Goal: Task Accomplishment & Management: Manage account settings

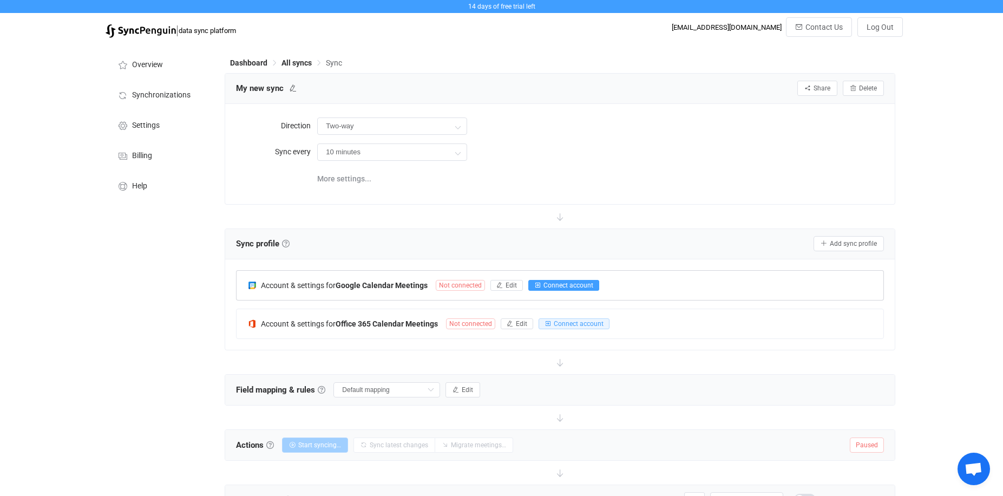
click at [549, 286] on span "Connect account" at bounding box center [568, 285] width 50 height 8
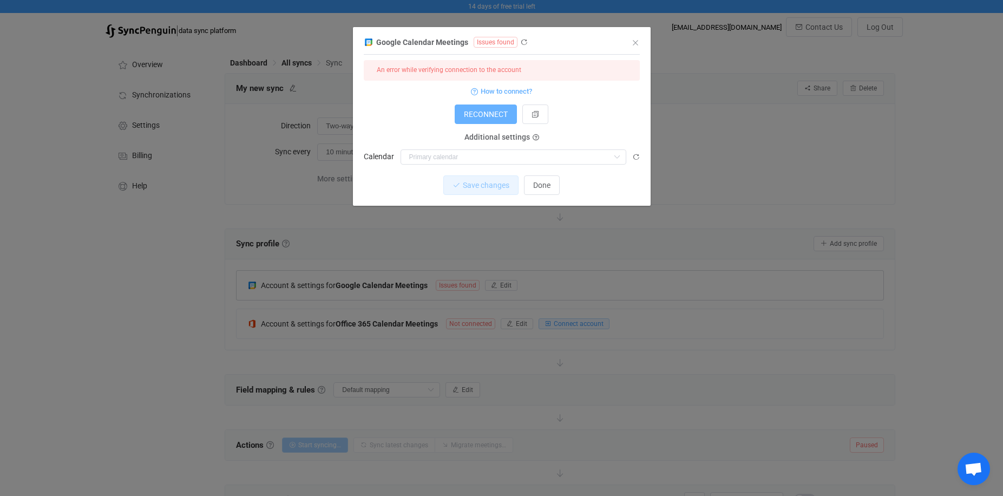
click at [477, 118] on span "RECONNECT" at bounding box center [486, 114] width 44 height 9
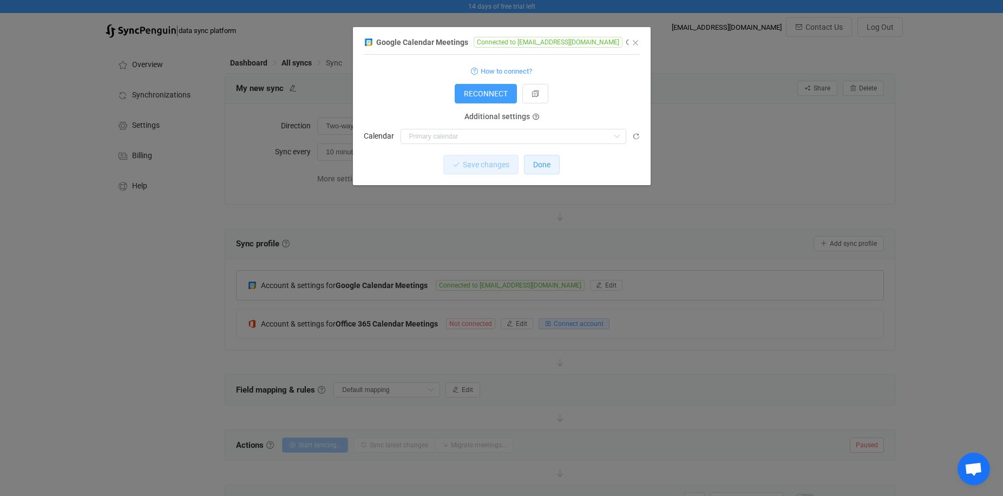
click at [546, 167] on span "Done" at bounding box center [541, 164] width 17 height 9
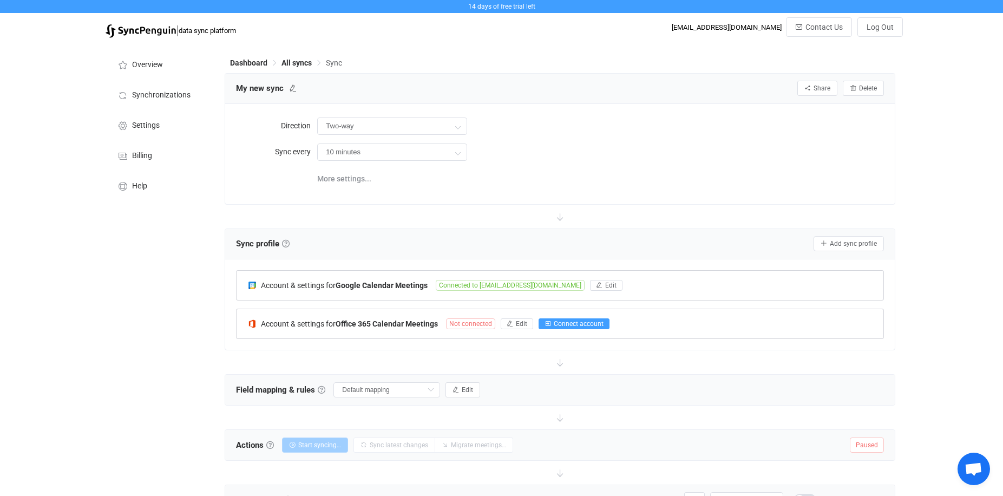
click at [584, 320] on span "Connect account" at bounding box center [579, 324] width 50 height 8
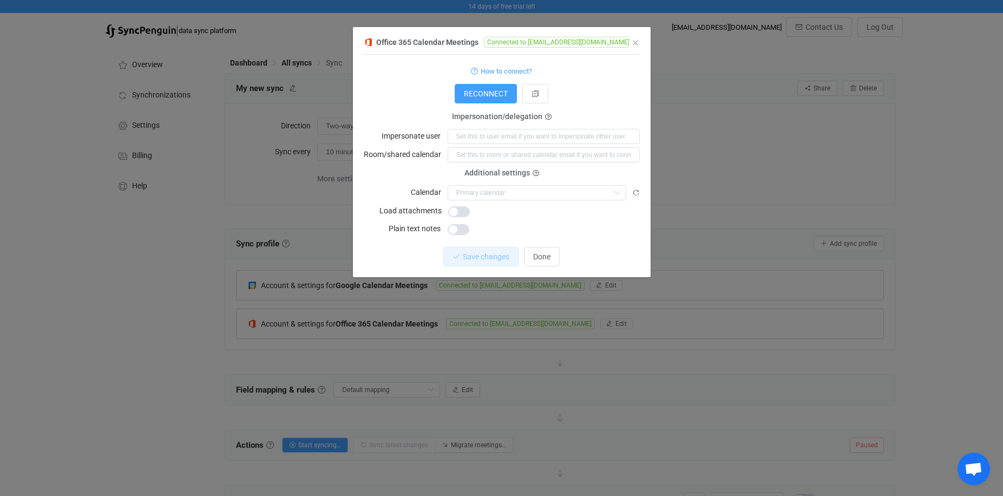
click at [398, 64] on div "How to connect?" at bounding box center [502, 71] width 276 height 14
click at [549, 260] on span "Done" at bounding box center [541, 256] width 17 height 9
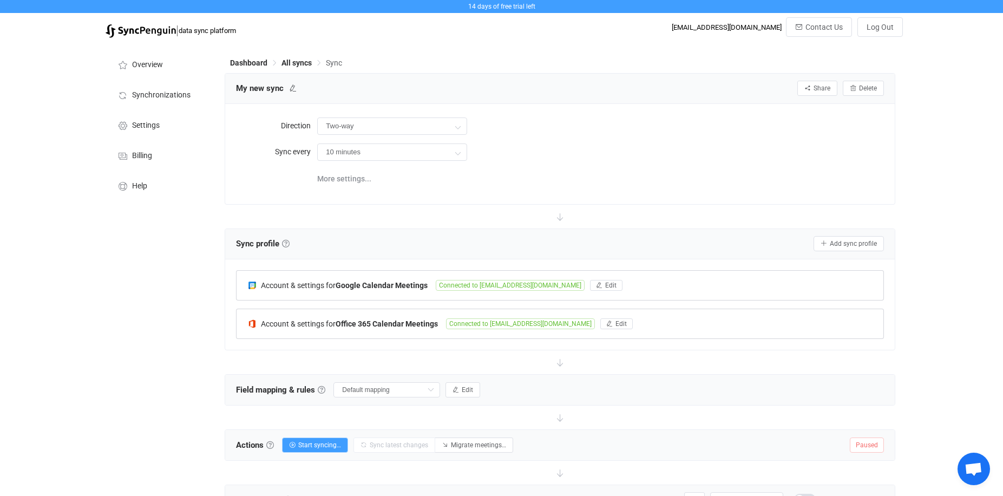
click at [148, 357] on div "Overview Synchronizations Settings Billing Help" at bounding box center [159, 343] width 119 height 601
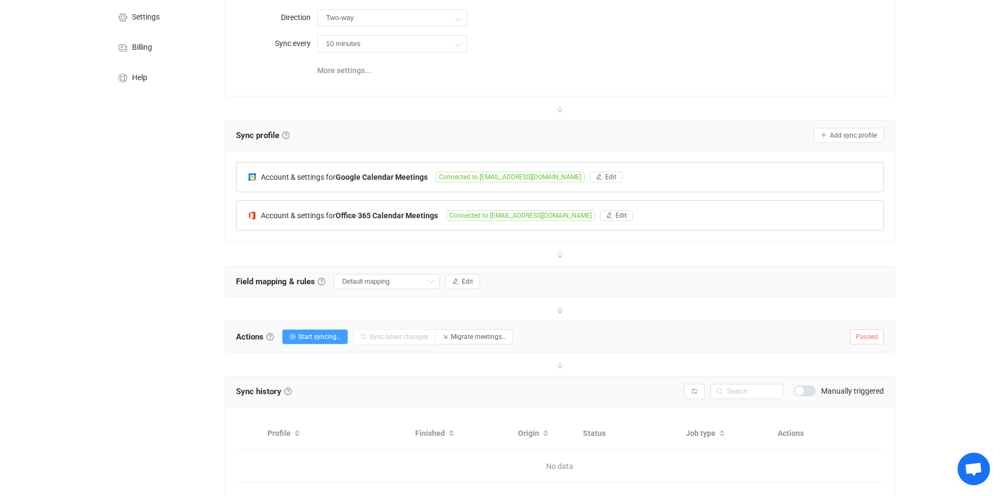
scroll to position [148, 0]
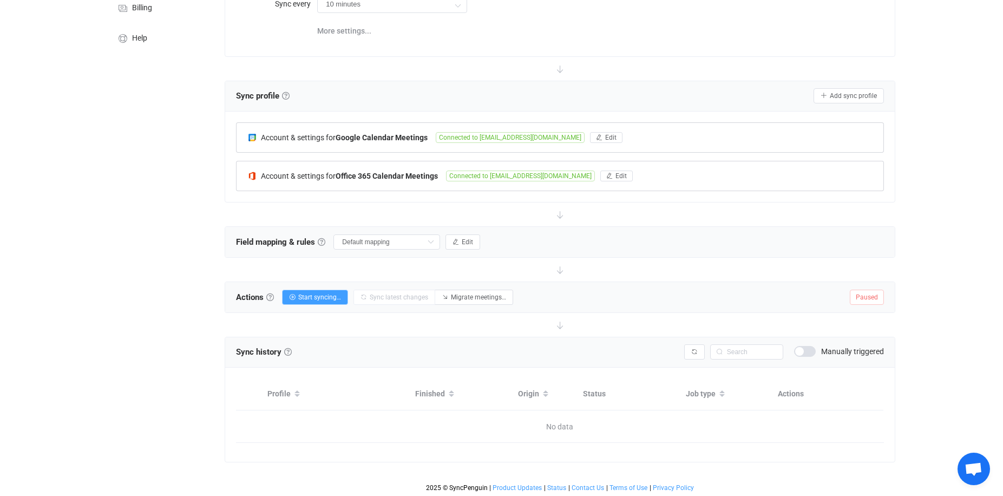
click at [685, 258] on div at bounding box center [560, 270] width 670 height 24
click at [108, 317] on div "Overview Synchronizations Settings Billing Help" at bounding box center [159, 196] width 119 height 601
click at [307, 296] on span "Start syncing…" at bounding box center [319, 297] width 43 height 8
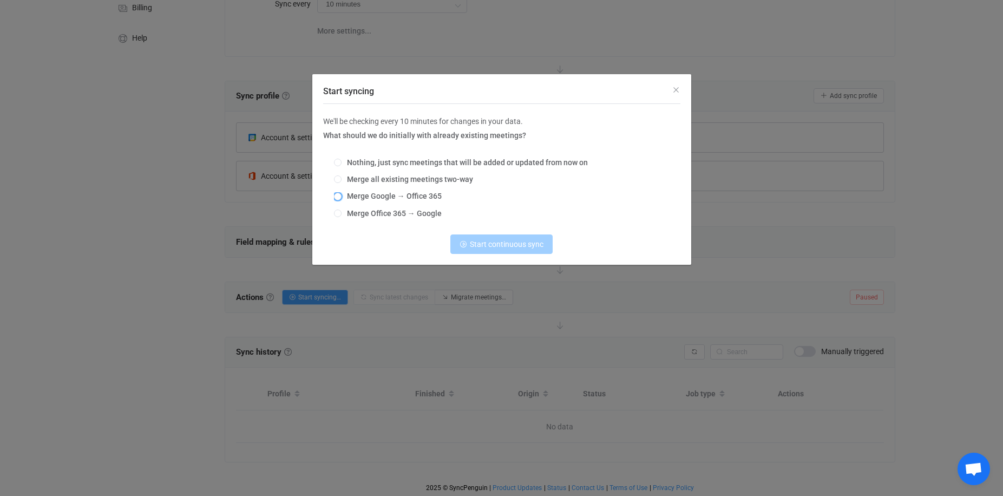
click at [416, 194] on span "Merge Google → Office 365" at bounding box center [392, 196] width 100 height 9
click at [342, 194] on input "Merge Google → Office 365" at bounding box center [338, 197] width 8 height 9
radio input "true"
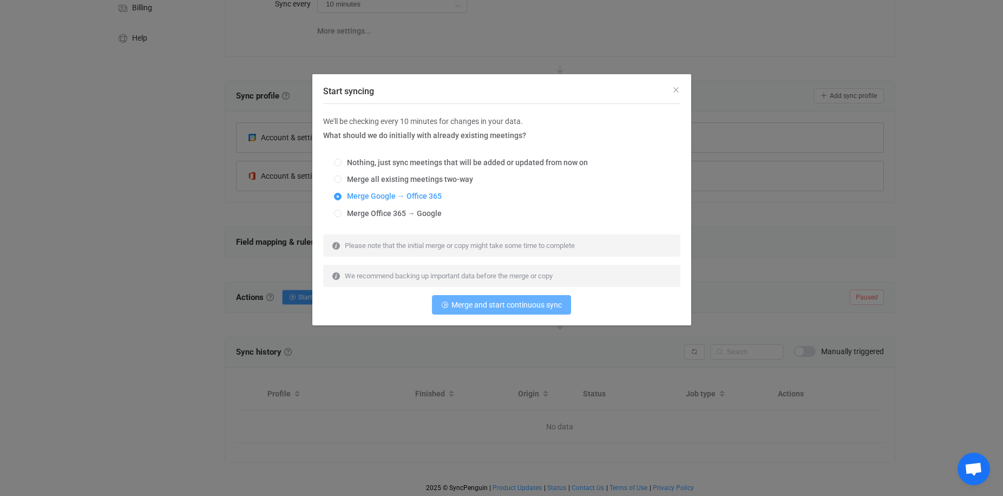
click at [502, 308] on span "Merge and start continuous sync" at bounding box center [506, 304] width 110 height 9
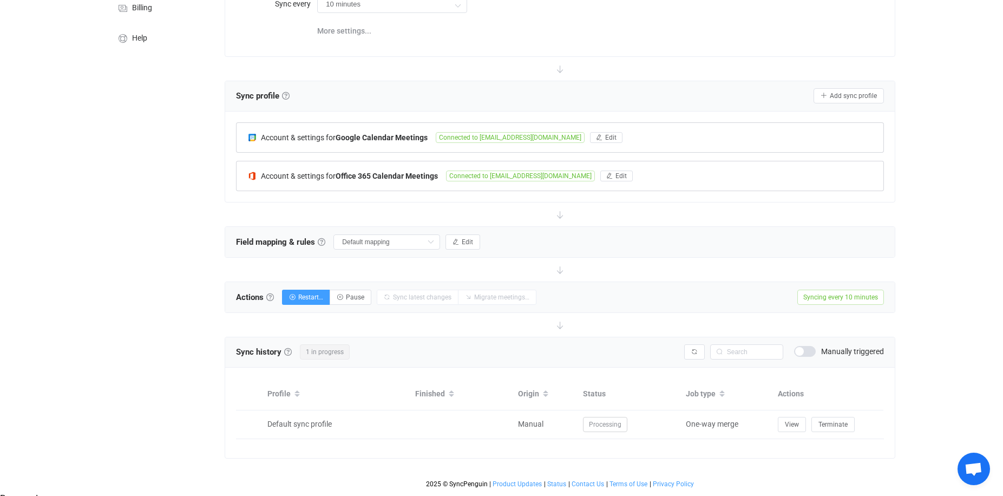
scroll to position [144, 0]
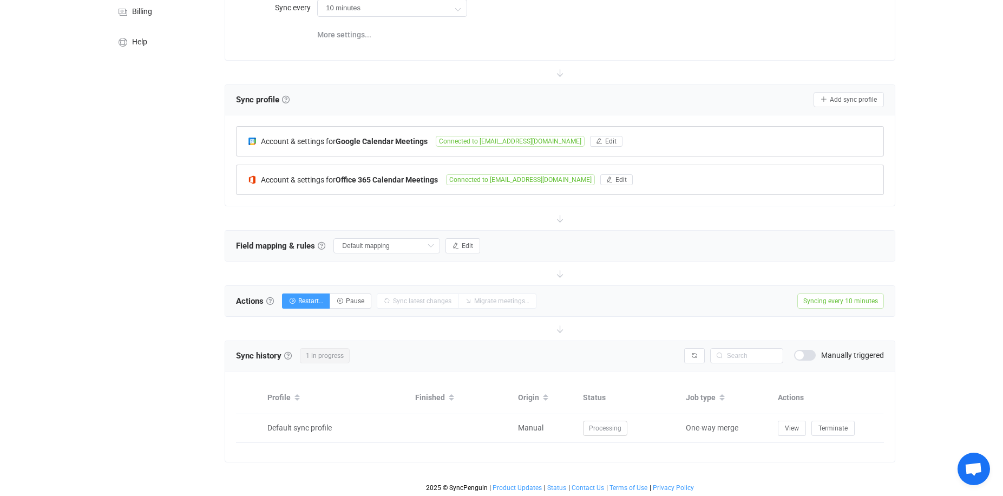
click at [936, 191] on div "14 days of free trial left | data sync platform [EMAIL_ADDRESS][DOMAIN_NAME] Co…" at bounding box center [501, 176] width 1003 height 641
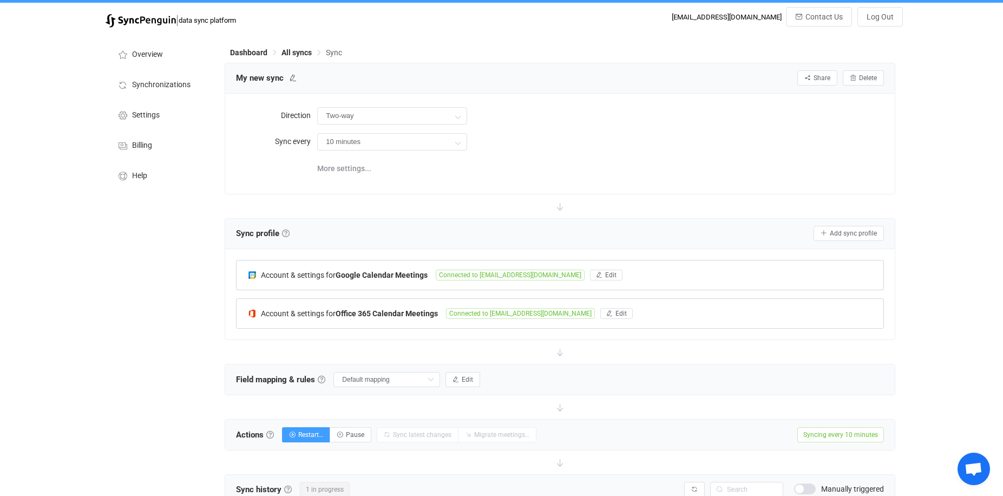
scroll to position [0, 0]
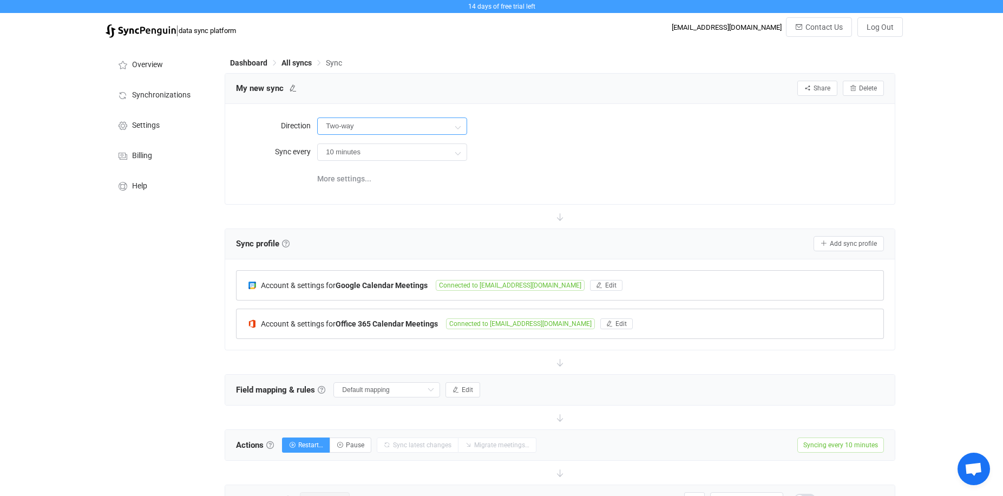
click at [464, 126] on input "Two-way" at bounding box center [392, 125] width 150 height 17
click at [393, 175] on span "Google" at bounding box center [384, 175] width 24 height 9
type input "Google → Office 365"
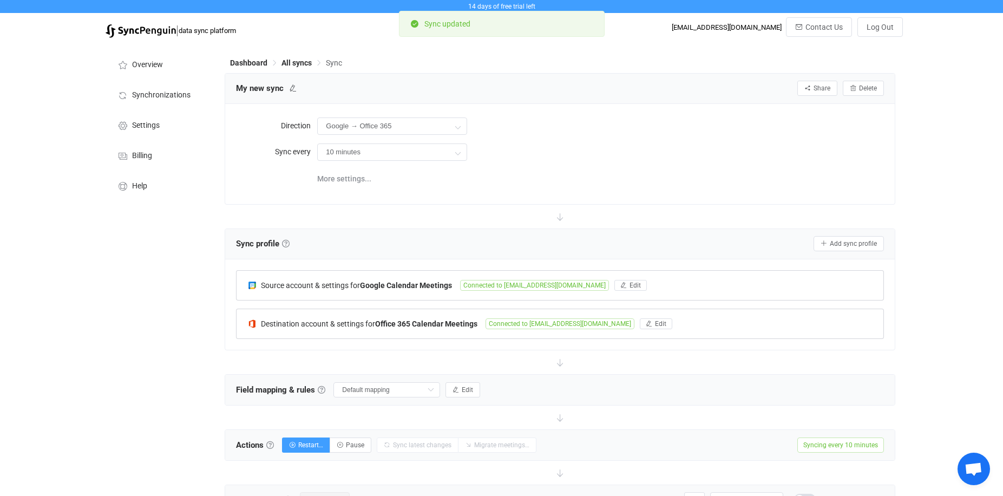
click at [548, 167] on div "More settings..." at bounding box center [600, 178] width 566 height 22
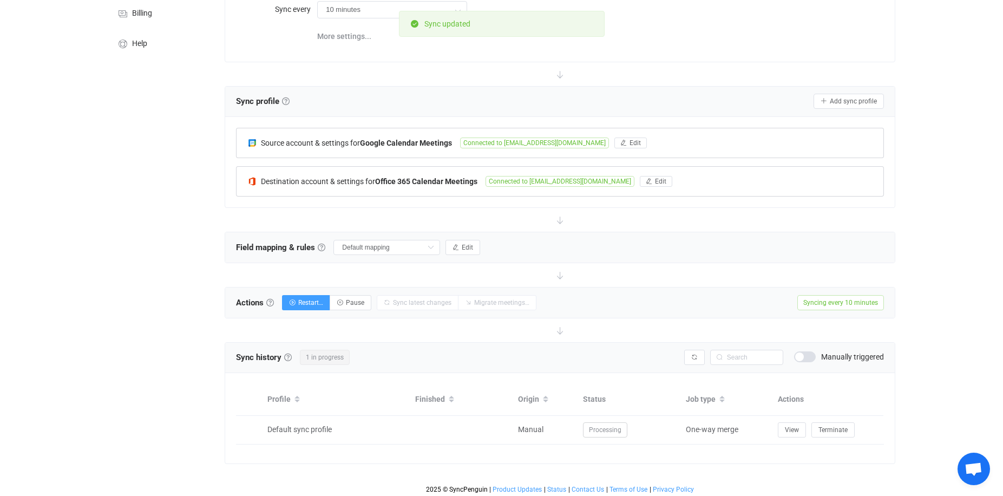
scroll to position [144, 0]
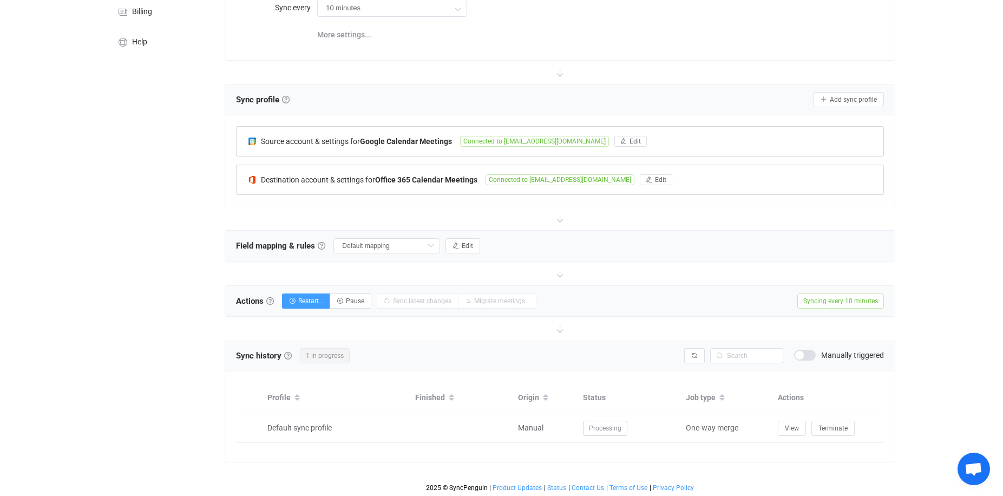
click at [598, 326] on div at bounding box center [560, 329] width 670 height 24
click at [454, 321] on div at bounding box center [560, 329] width 670 height 24
click at [426, 52] on div "Direction Google → Office 365 Sync every 10 minutes 10 minutes 15 minutes 30 mi…" at bounding box center [559, 10] width 669 height 100
click at [313, 298] on span "Restart…" at bounding box center [310, 301] width 25 height 8
radio input "true"
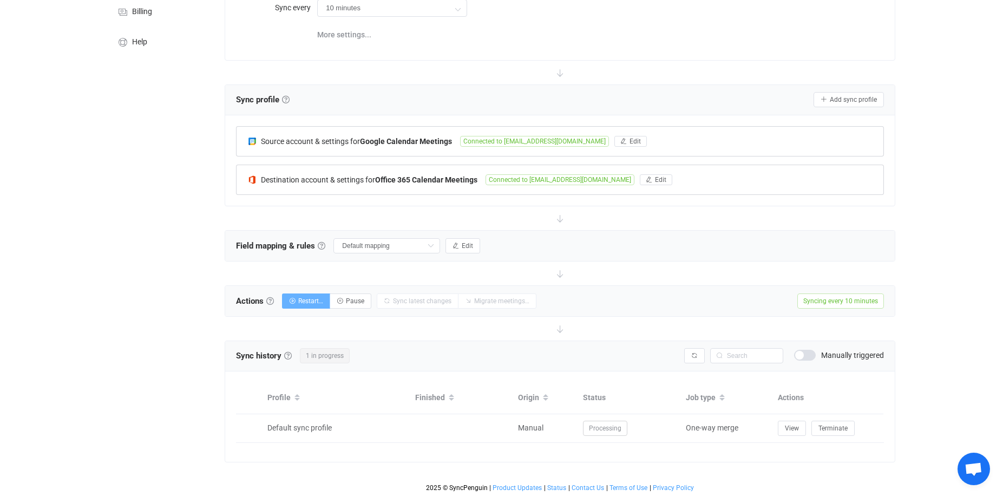
radio input "false"
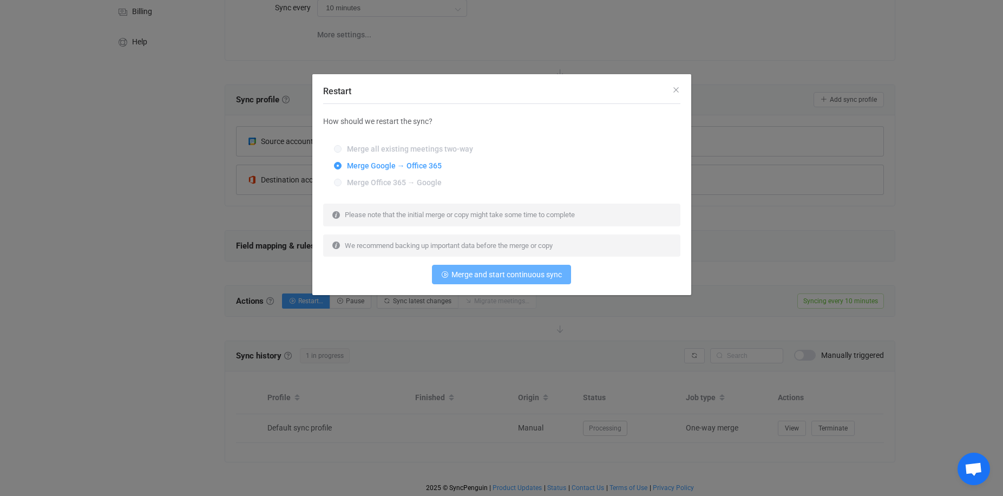
click at [500, 277] on span "Merge and start continuous sync" at bounding box center [506, 274] width 110 height 9
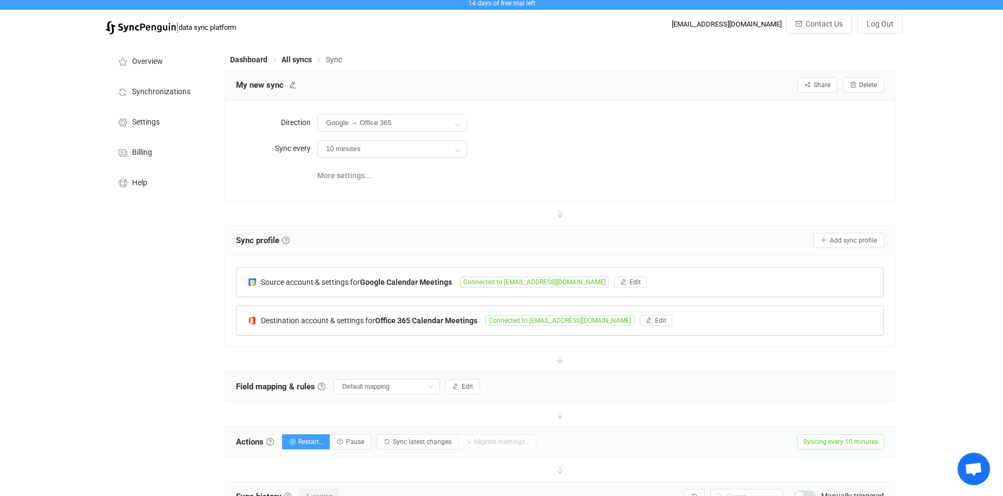
scroll to position [0, 0]
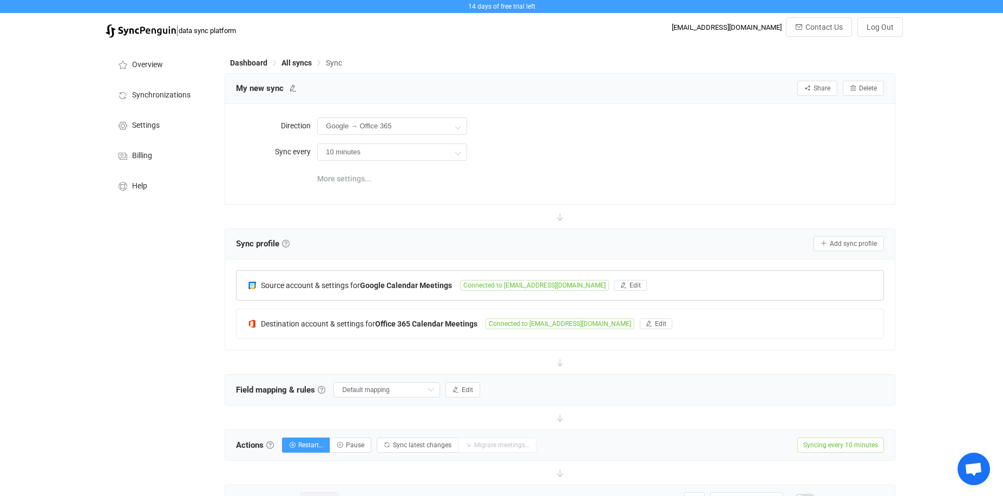
click at [331, 170] on span "More settings..." at bounding box center [344, 179] width 54 height 22
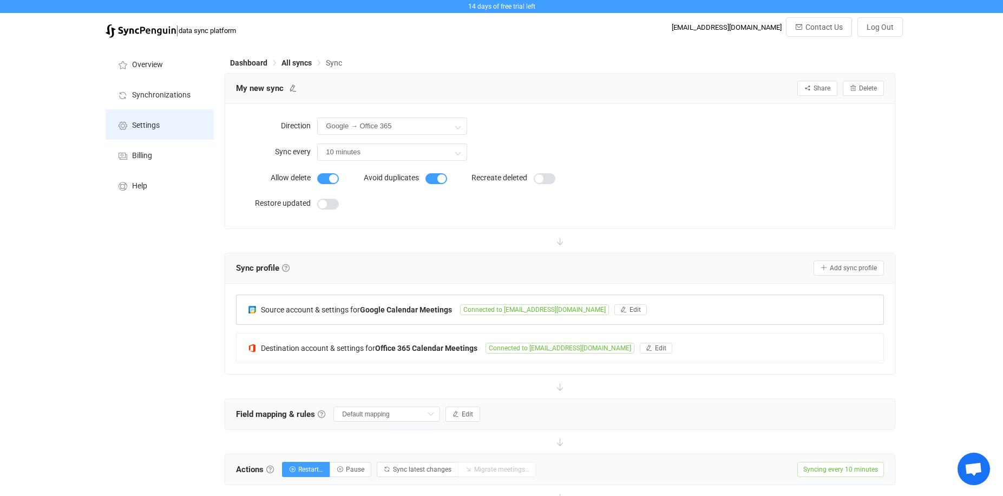
click at [139, 128] on span "Settings" at bounding box center [146, 125] width 28 height 9
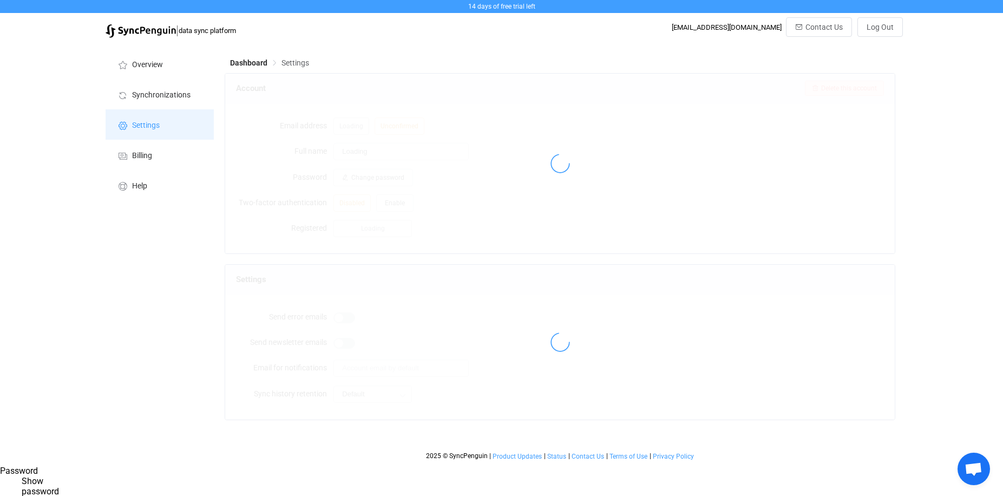
type input "[PERSON_NAME]"
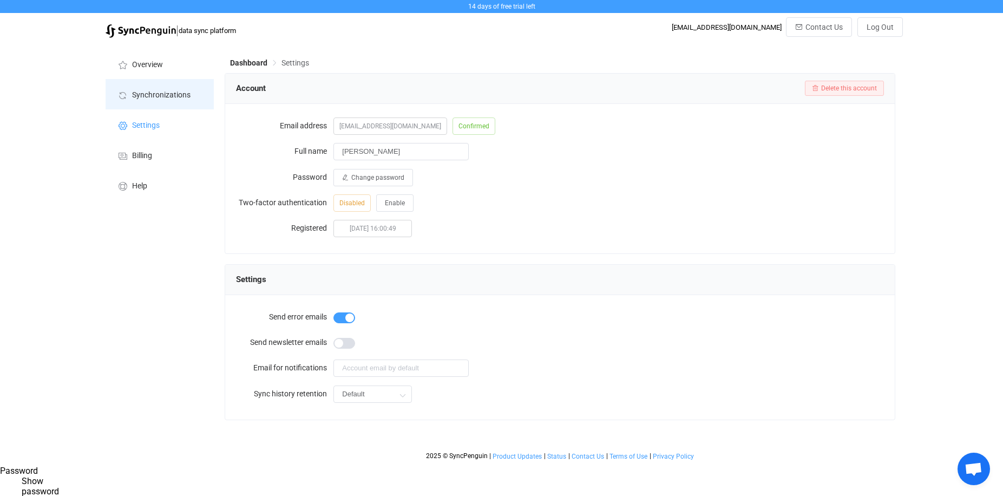
click at [160, 95] on span "Synchronizations" at bounding box center [161, 95] width 58 height 9
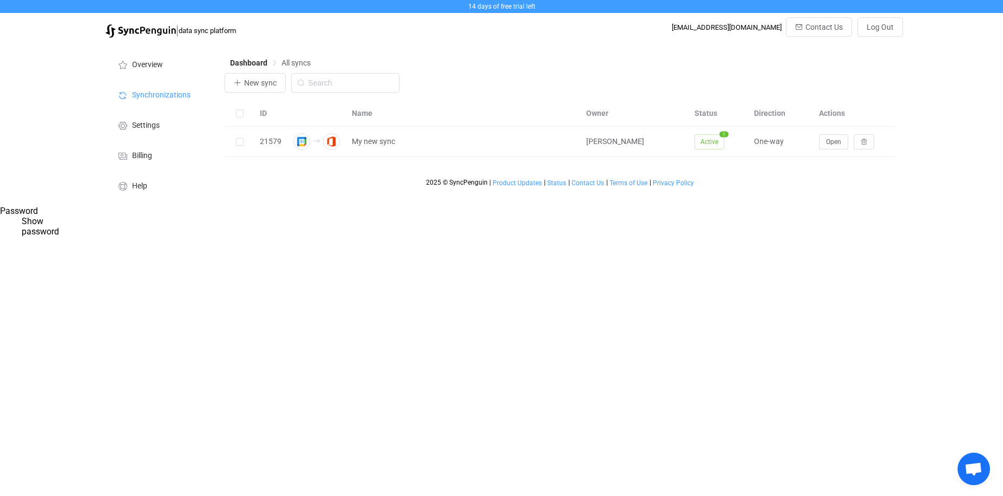
click at [476, 206] on html "14 days of free trial left | data sync platform [EMAIL_ADDRESS][DOMAIN_NAME] Co…" at bounding box center [501, 103] width 1003 height 206
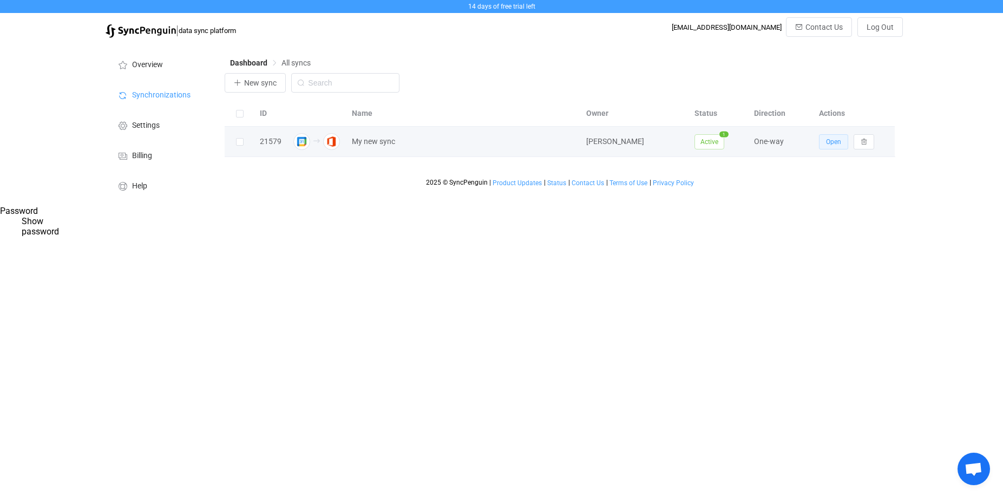
click at [836, 144] on span "Open" at bounding box center [833, 142] width 15 height 8
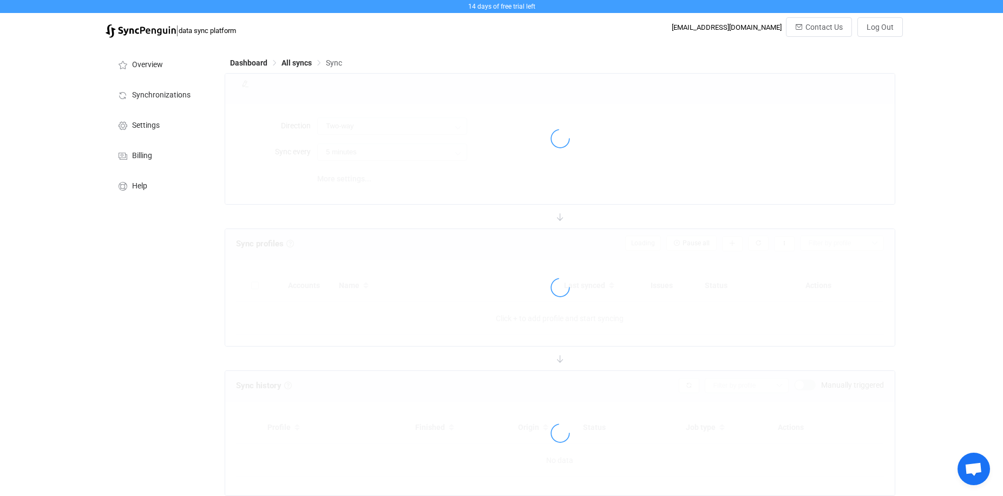
type input "Google → Office 365"
type input "10 minutes"
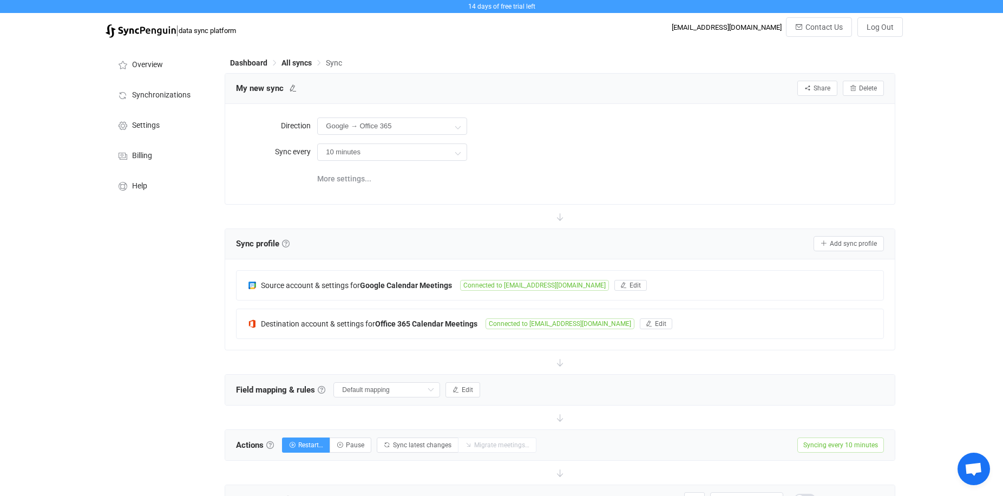
click at [121, 342] on div "Overview Synchronizations Settings Billing Help" at bounding box center [159, 356] width 119 height 626
click at [148, 261] on div "Overview Synchronizations Settings Billing Help" at bounding box center [159, 356] width 119 height 626
click at [137, 306] on div "Overview Synchronizations Settings Billing Help" at bounding box center [159, 385] width 119 height 684
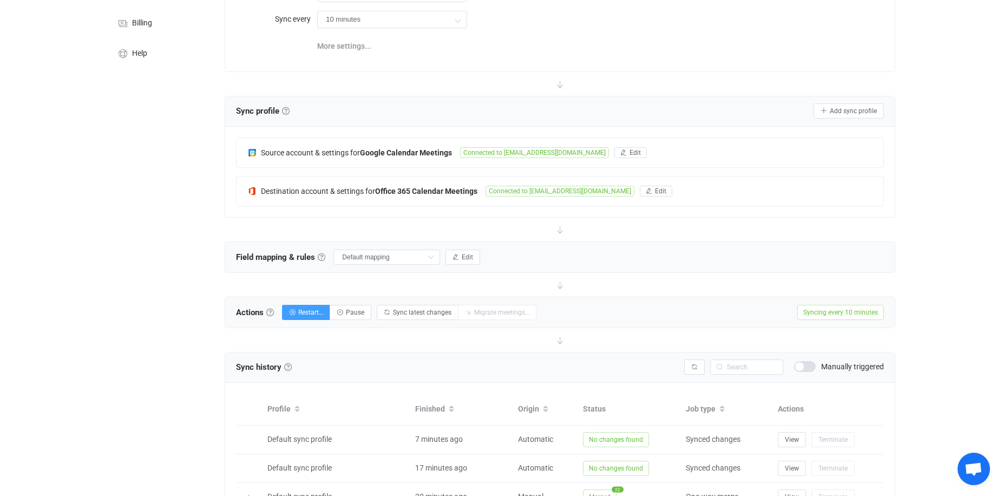
scroll to position [230, 0]
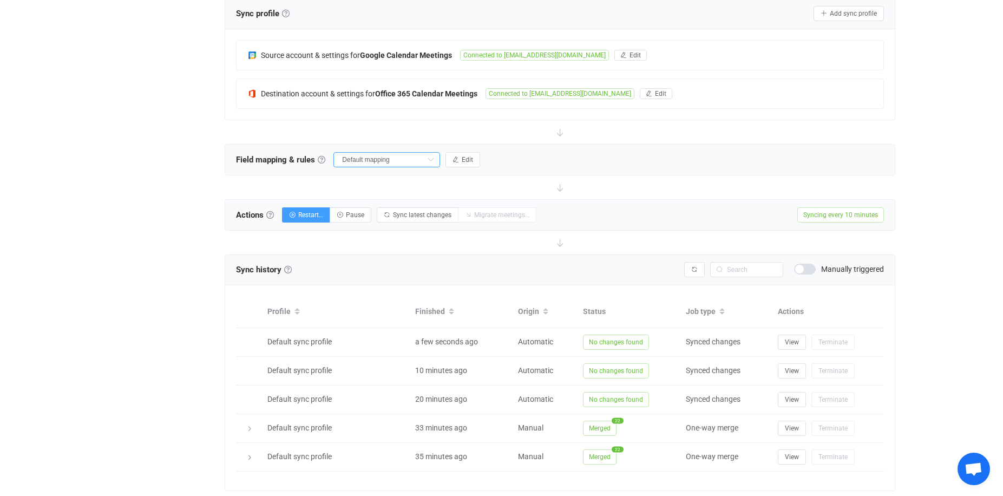
click at [401, 163] on input "Default mapping" at bounding box center [386, 159] width 107 height 15
click at [374, 214] on span "Only busy status" at bounding box center [375, 220] width 56 height 18
type input "Only busy status"
click at [759, 135] on div at bounding box center [560, 132] width 670 height 24
click at [314, 216] on span "Restart…" at bounding box center [310, 215] width 25 height 8
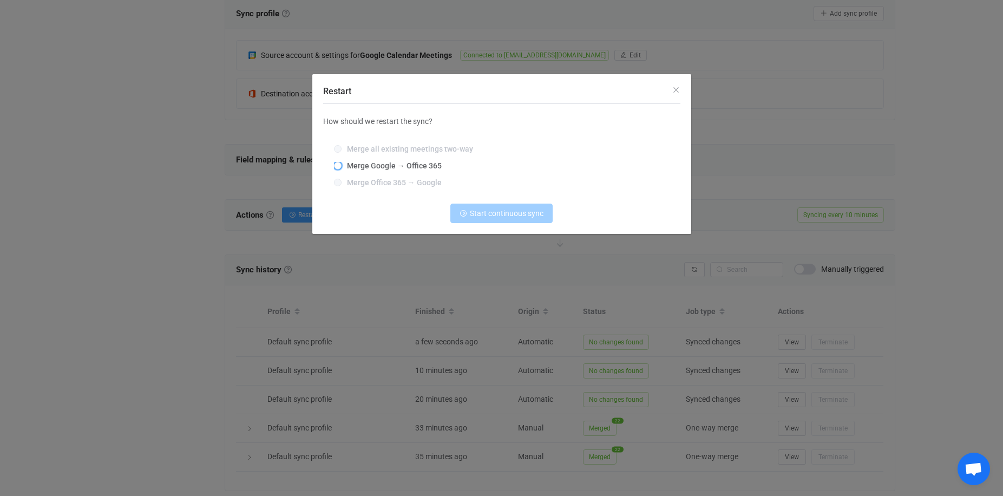
click at [418, 167] on span "Merge Google → Office 365" at bounding box center [392, 165] width 100 height 9
click at [342, 167] on input "Merge Google → Office 365" at bounding box center [338, 166] width 8 height 9
radio input "true"
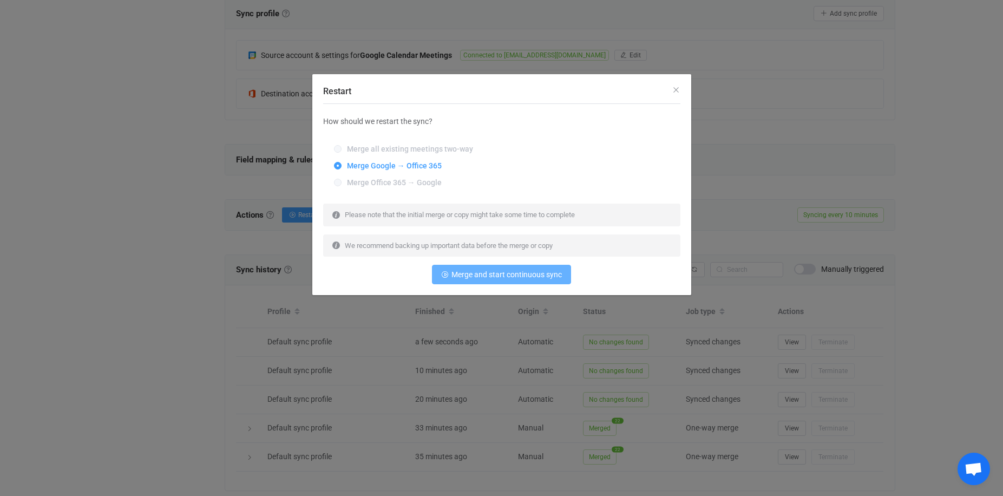
click at [518, 271] on span "Merge and start continuous sync" at bounding box center [506, 274] width 110 height 9
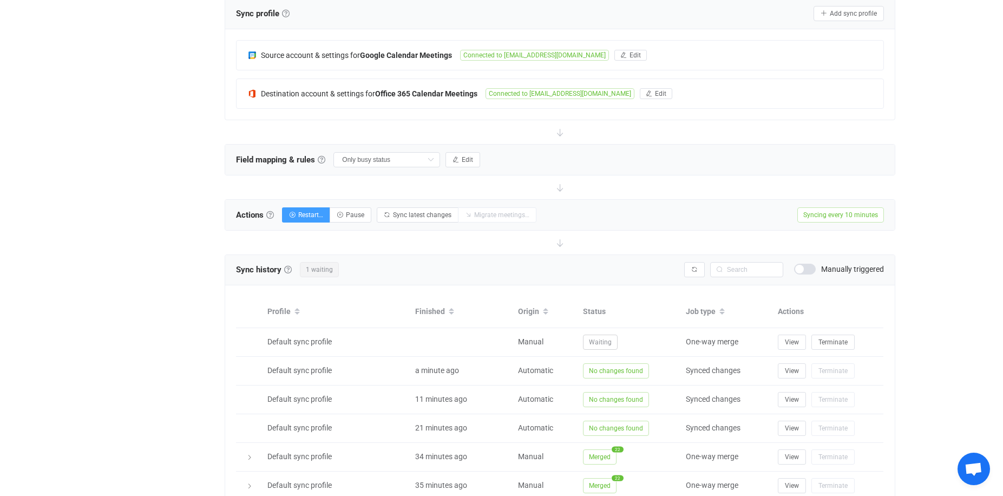
click at [165, 175] on div "Overview Synchronizations Settings Billing Help" at bounding box center [159, 183] width 119 height 741
click at [731, 117] on div "Source account & settings for Google Calendar Meetings Connected to [EMAIL_ADDR…" at bounding box center [559, 74] width 669 height 90
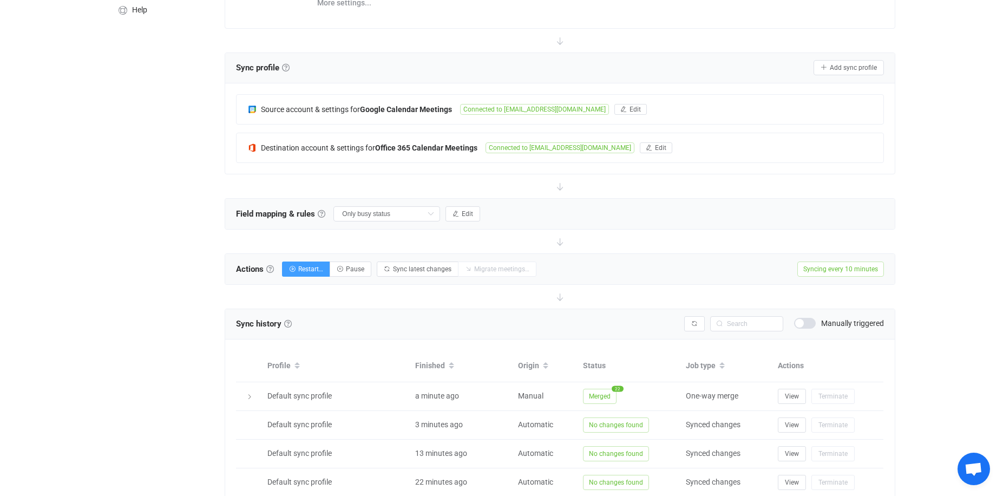
click at [183, 167] on div "Overview Synchronizations Settings Billing Help" at bounding box center [159, 237] width 119 height 741
click at [145, 236] on div "Overview Synchronizations Settings Billing Help" at bounding box center [159, 237] width 119 height 741
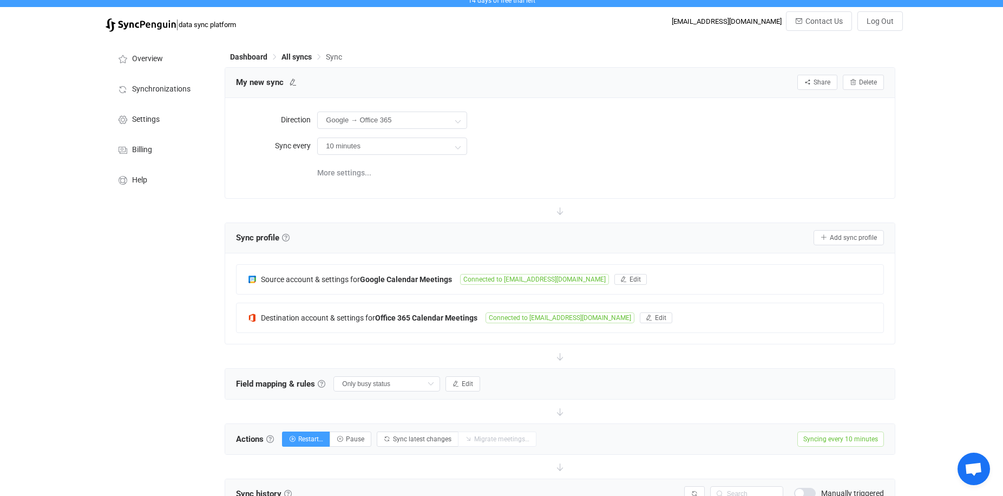
scroll to position [0, 0]
